Goal: Navigation & Orientation: Understand site structure

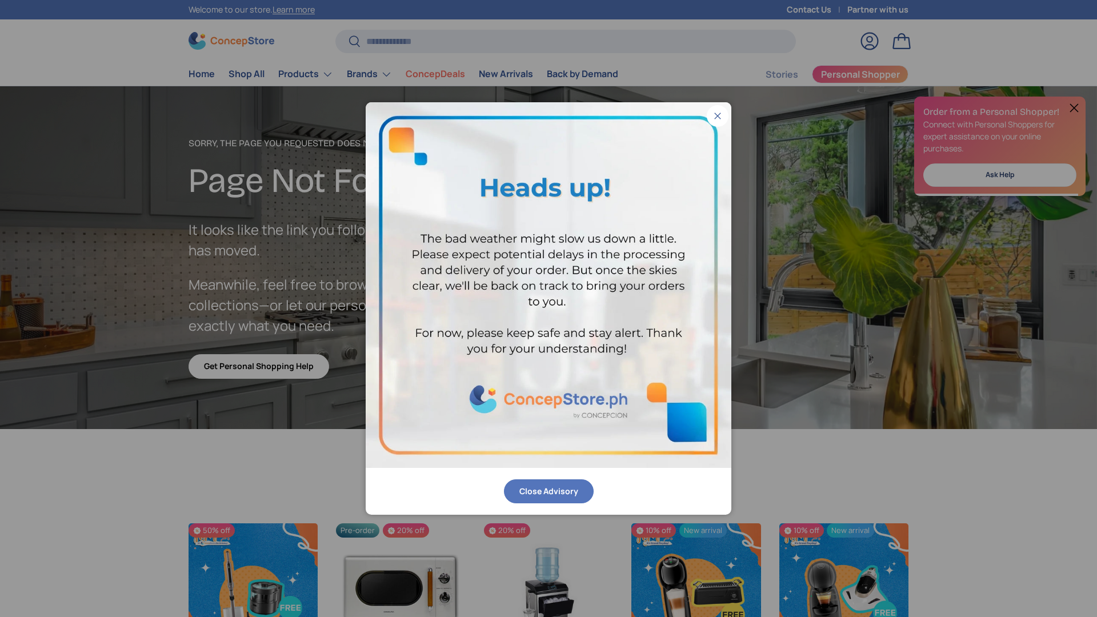
scroll to position [1987, 4673]
